Goal: Find specific page/section: Find specific page/section

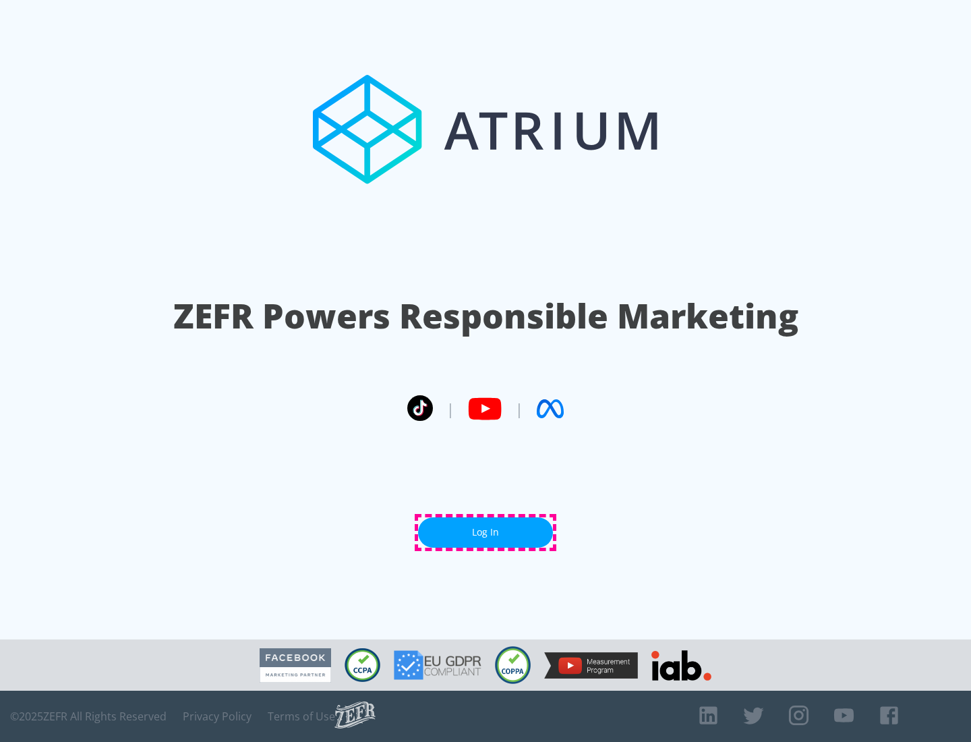
click at [486, 532] on link "Log In" at bounding box center [485, 532] width 135 height 30
